Goal: Task Accomplishment & Management: Manage account settings

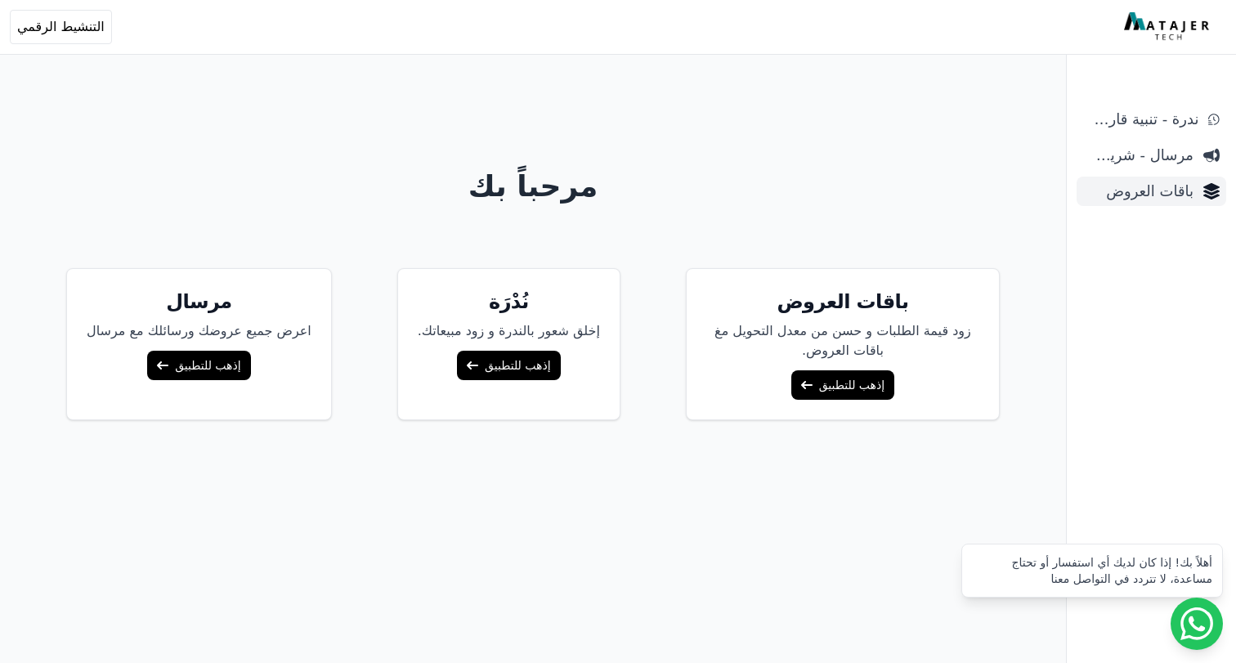
click at [1137, 192] on span "باقات العروض" at bounding box center [1138, 191] width 110 height 23
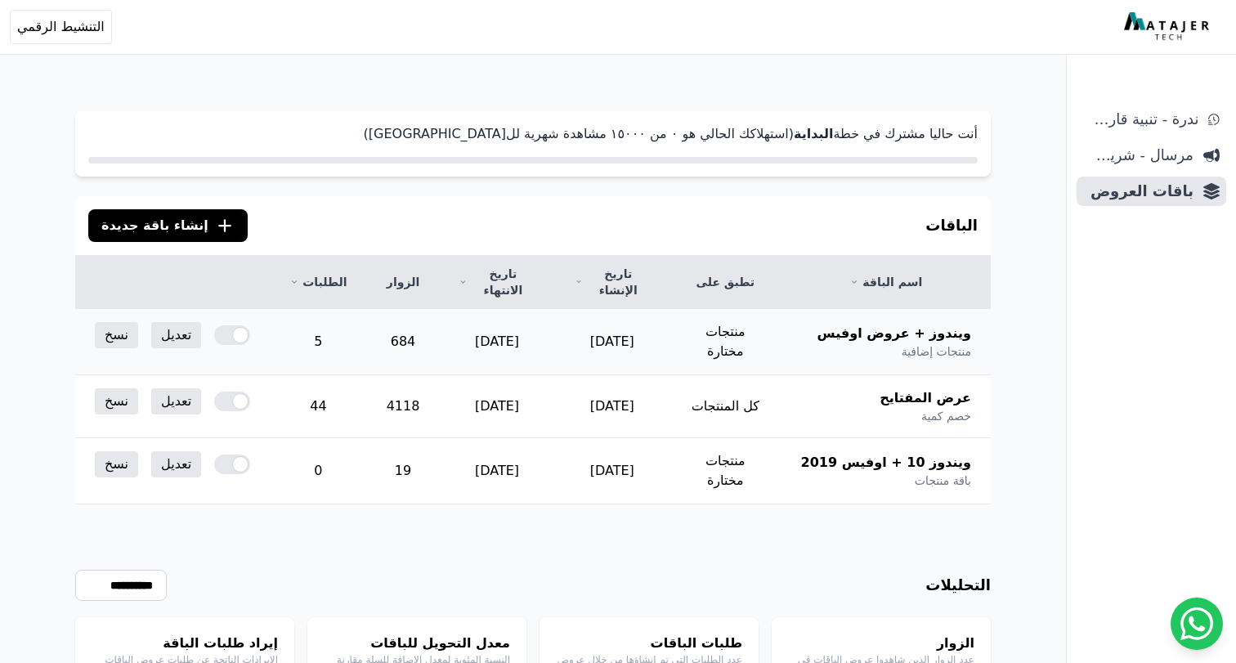
click at [214, 325] on div at bounding box center [232, 335] width 36 height 20
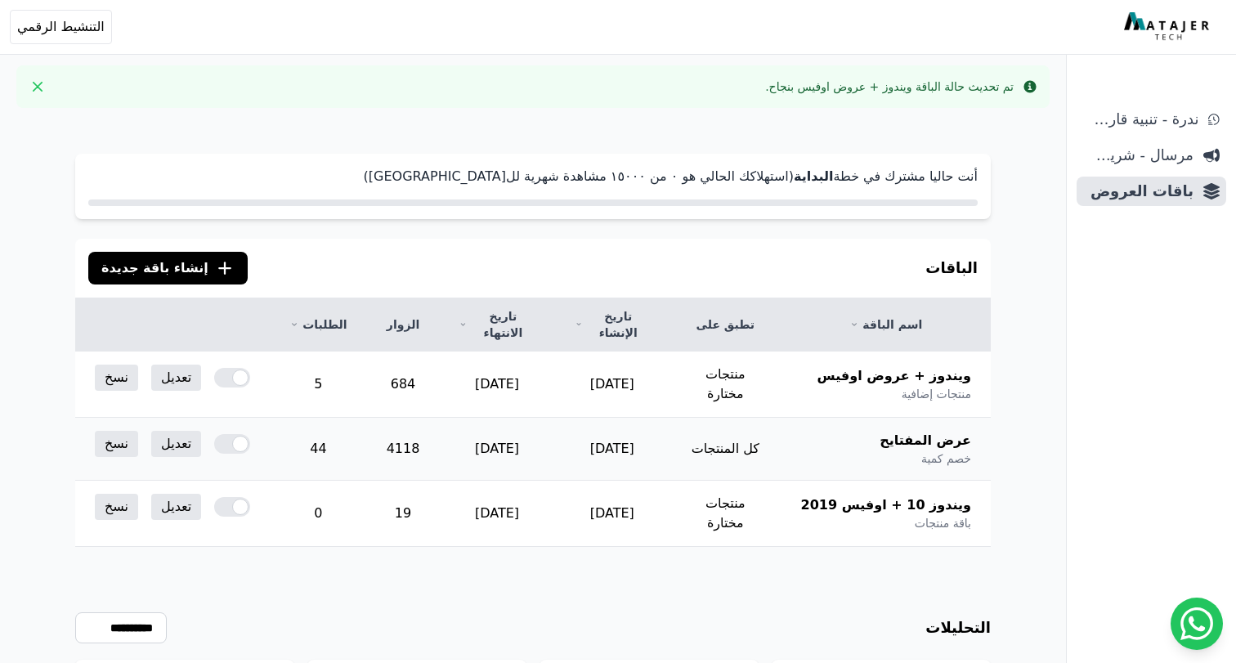
click at [221, 434] on div at bounding box center [232, 444] width 36 height 20
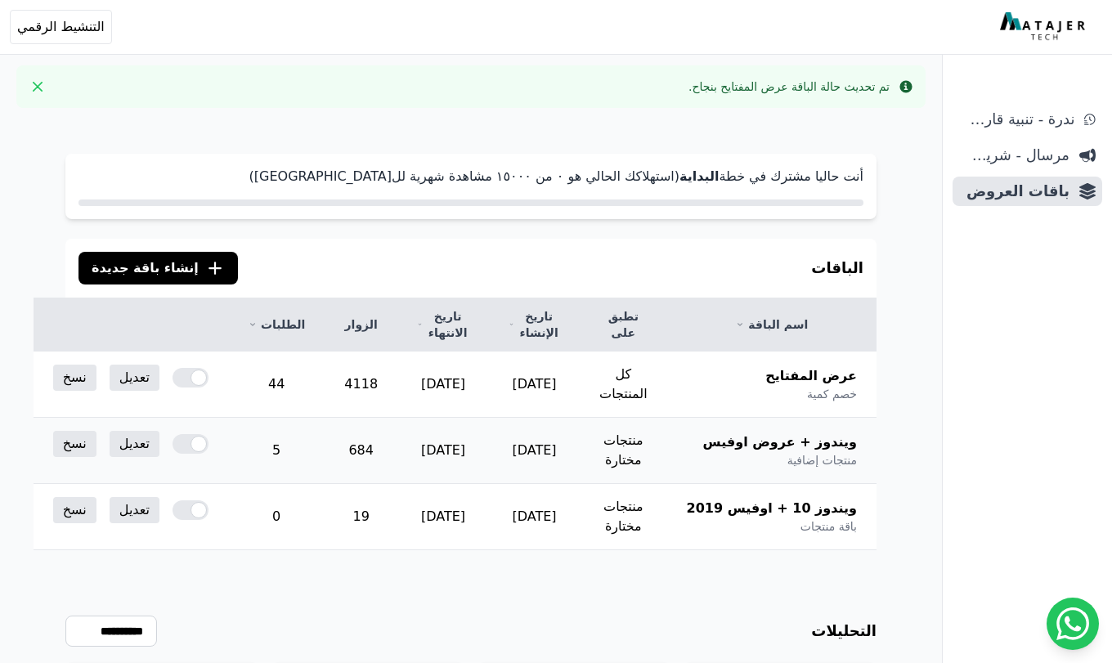
click at [781, 432] on span "ويندوز + عروض اوفيس" at bounding box center [780, 442] width 154 height 20
click at [159, 431] on link "تعديل" at bounding box center [135, 444] width 50 height 26
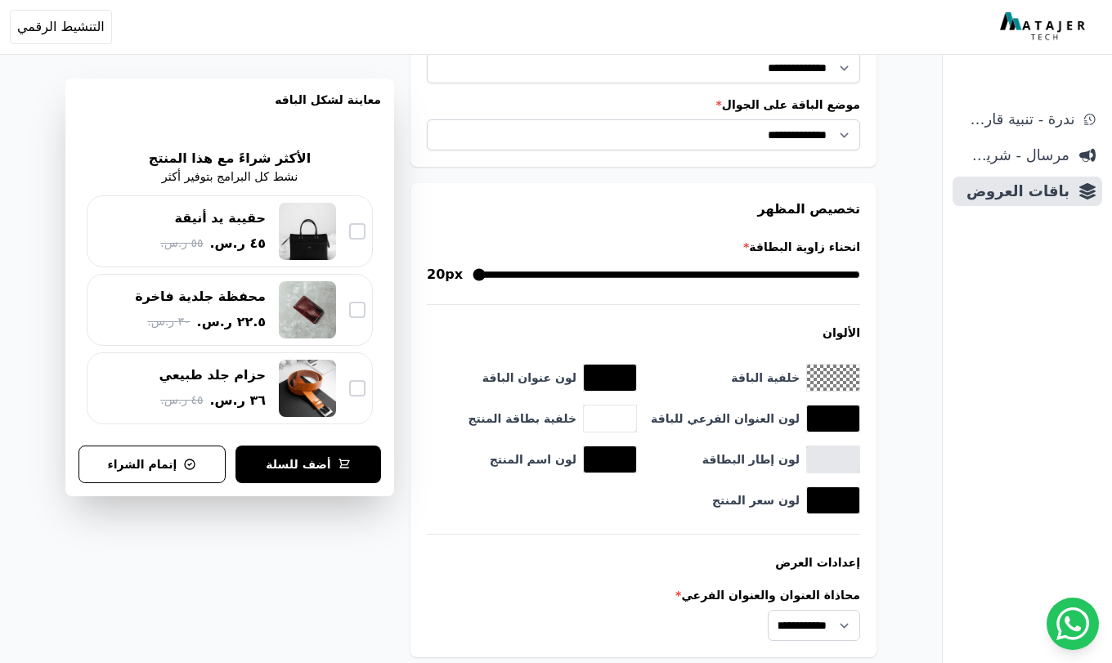
scroll to position [1609, 0]
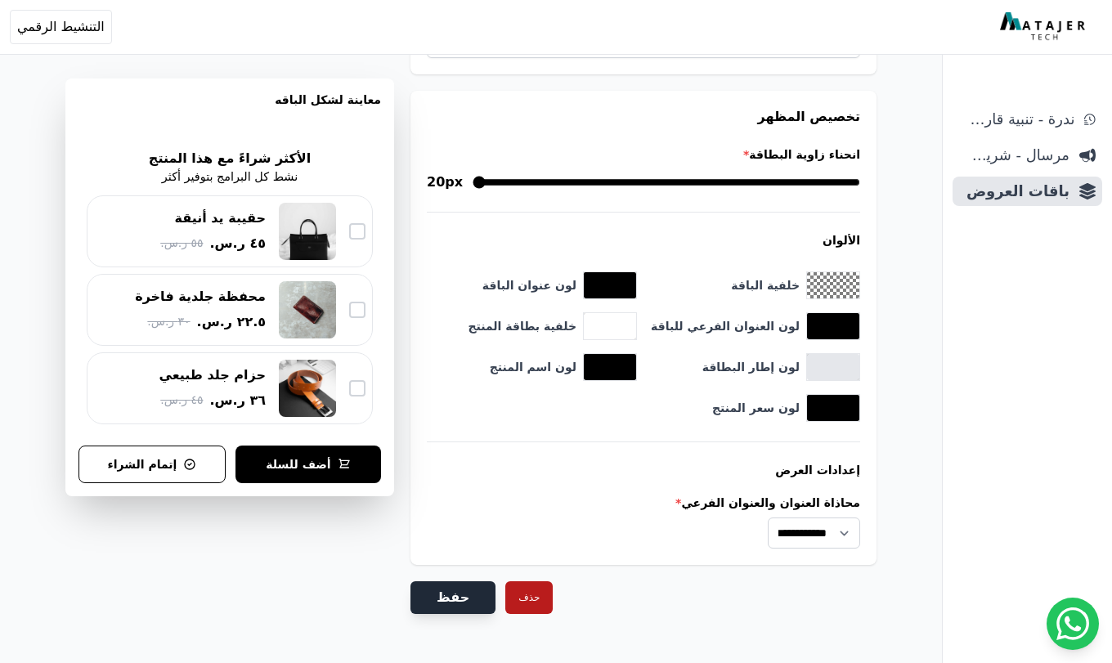
click at [456, 581] on button "حفظ" at bounding box center [452, 597] width 85 height 33
